Goal: Information Seeking & Learning: Check status

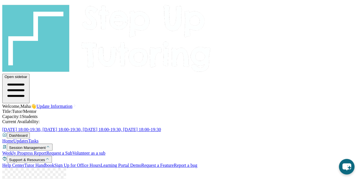
scroll to position [138, 3]
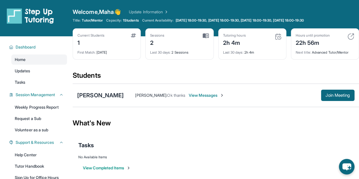
click at [180, 52] on div "Last 30 days : 2 Sessions" at bounding box center [179, 51] width 59 height 8
click at [207, 35] on img at bounding box center [206, 35] width 6 height 5
click at [149, 32] on div "Sessions 2 Last 30 days : 2 Sessions" at bounding box center [179, 43] width 68 height 31
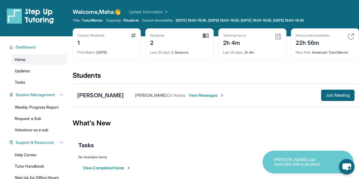
click at [260, 37] on div "Tutoring hours 2h 4m" at bounding box center [252, 40] width 59 height 14
click at [278, 35] on img at bounding box center [278, 36] width 7 height 7
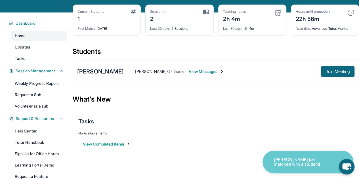
scroll to position [24, 0]
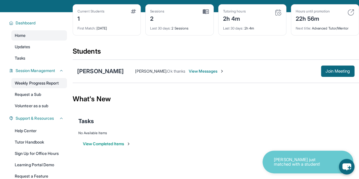
click at [57, 83] on link "Weekly Progress Report" at bounding box center [39, 83] width 56 height 10
